Goal: Task Accomplishment & Management: Use online tool/utility

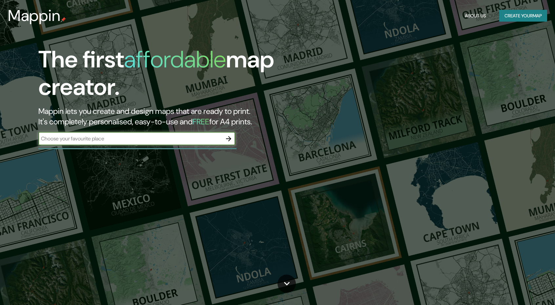
click at [145, 139] on input "text" at bounding box center [130, 139] width 184 height 8
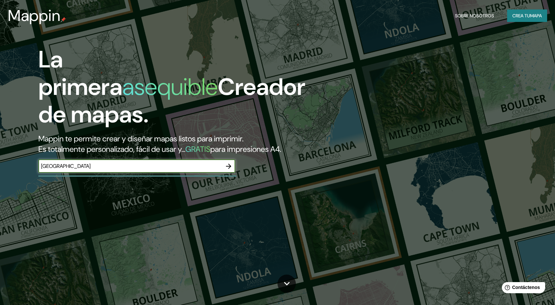
type input "[GEOGRAPHIC_DATA]"
click at [225, 168] on icon "button" at bounding box center [229, 167] width 8 height 8
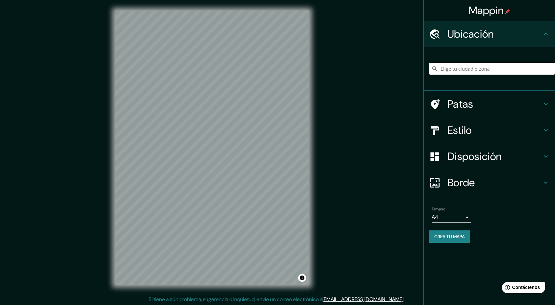
click at [452, 71] on input "Elige tu ciudad o zona" at bounding box center [492, 69] width 126 height 12
click at [444, 71] on input "[GEOGRAPHIC_DATA], [GEOGRAPHIC_DATA], [GEOGRAPHIC_DATA]" at bounding box center [492, 69] width 126 height 12
click at [455, 68] on input "[GEOGRAPHIC_DATA], [GEOGRAPHIC_DATA], [GEOGRAPHIC_DATA]" at bounding box center [492, 69] width 126 height 12
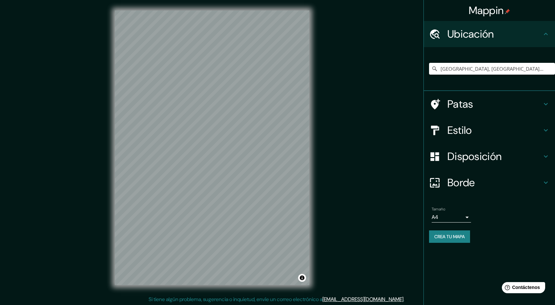
click at [478, 44] on div "Mappin Ubicación [GEOGRAPHIC_DATA], [GEOGRAPHIC_DATA], [GEOGRAPHIC_DATA] Patas …" at bounding box center [277, 153] width 555 height 306
click at [518, 66] on input "[GEOGRAPHIC_DATA], [GEOGRAPHIC_DATA], [GEOGRAPHIC_DATA]" at bounding box center [492, 69] width 126 height 12
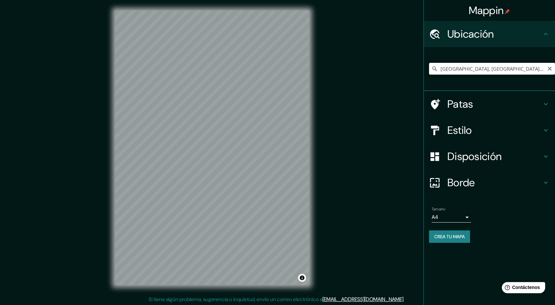
click at [518, 66] on input "[GEOGRAPHIC_DATA], [GEOGRAPHIC_DATA], [GEOGRAPHIC_DATA]" at bounding box center [492, 69] width 126 height 12
click at [435, 68] on icon at bounding box center [434, 69] width 5 height 5
click at [470, 68] on input "[GEOGRAPHIC_DATA], [GEOGRAPHIC_DATA], [GEOGRAPHIC_DATA]" at bounding box center [492, 69] width 126 height 12
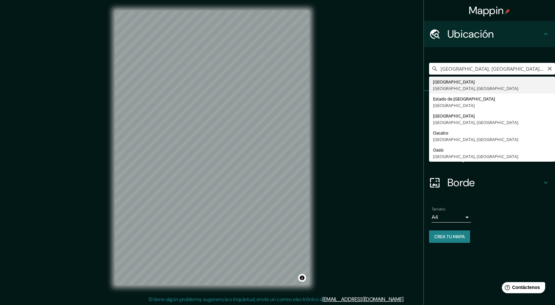
click at [470, 68] on input "[GEOGRAPHIC_DATA], [GEOGRAPHIC_DATA], [GEOGRAPHIC_DATA]" at bounding box center [492, 69] width 126 height 12
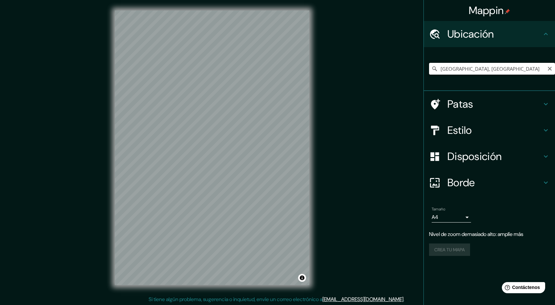
click at [465, 71] on input "[GEOGRAPHIC_DATA], [GEOGRAPHIC_DATA]" at bounding box center [492, 69] width 126 height 12
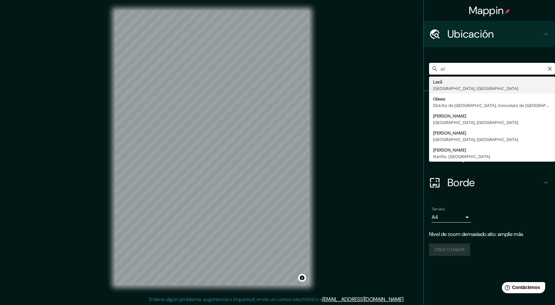
type input "o"
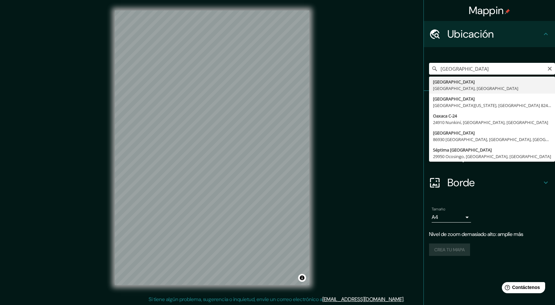
type input "[GEOGRAPHIC_DATA], [GEOGRAPHIC_DATA], [GEOGRAPHIC_DATA]"
